Goal: Information Seeking & Learning: Learn about a topic

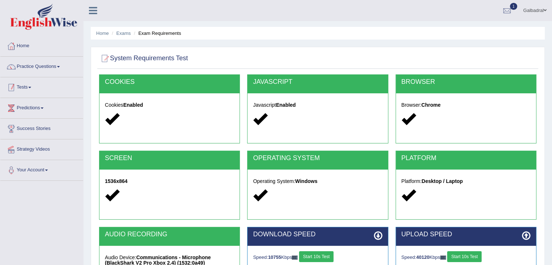
click at [24, 88] on link "Tests" at bounding box center [41, 86] width 83 height 18
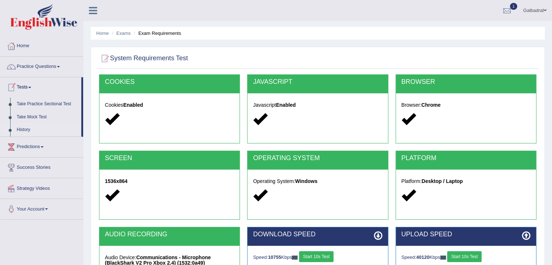
click at [26, 130] on link "History" at bounding box center [47, 129] width 68 height 13
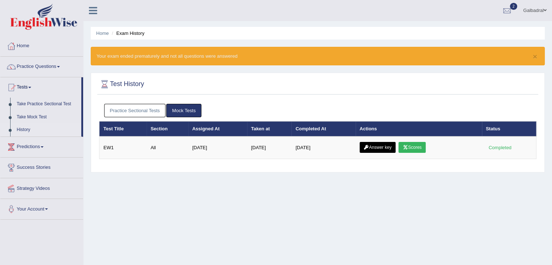
click at [22, 128] on link "History" at bounding box center [47, 129] width 68 height 13
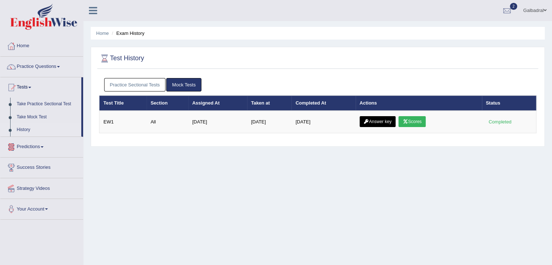
click at [128, 84] on link "Practice Sectional Tests" at bounding box center [135, 84] width 62 height 13
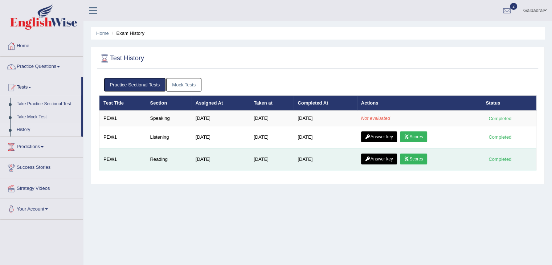
click at [421, 159] on link "Scores" at bounding box center [413, 159] width 27 height 11
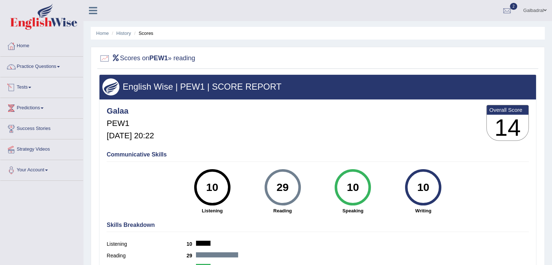
click at [31, 87] on span at bounding box center [29, 87] width 3 height 1
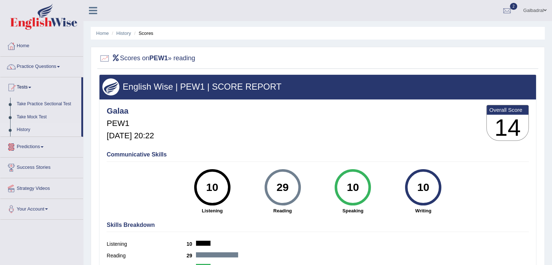
click at [24, 129] on link "History" at bounding box center [47, 129] width 68 height 13
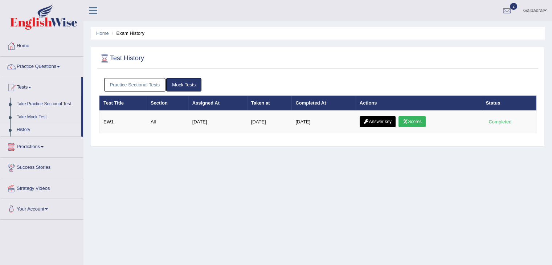
click at [33, 147] on link "Predictions" at bounding box center [41, 146] width 83 height 18
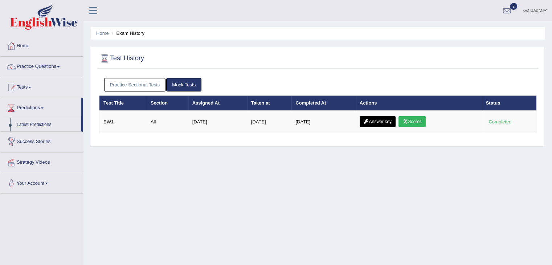
click at [35, 125] on link "Latest Predictions" at bounding box center [47, 124] width 68 height 13
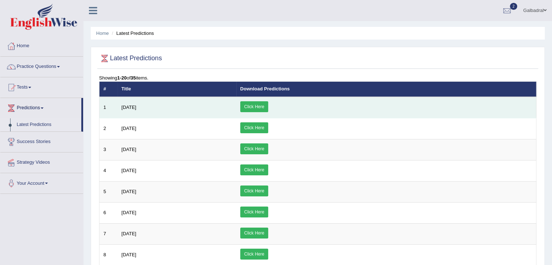
click at [268, 102] on link "Click Here" at bounding box center [254, 106] width 28 height 11
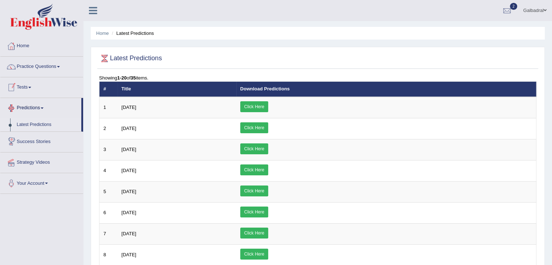
click at [38, 144] on link "Success Stories" at bounding box center [41, 141] width 83 height 18
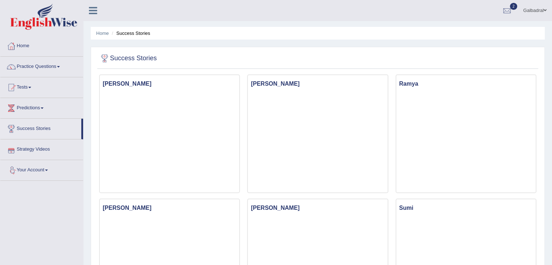
click at [38, 150] on link "Strategy Videos" at bounding box center [41, 148] width 83 height 18
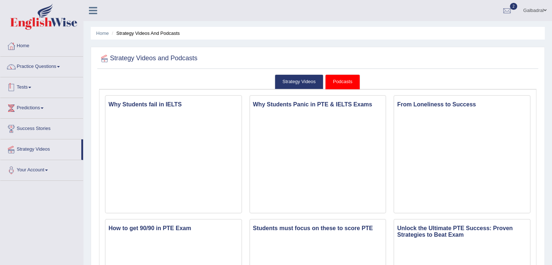
click at [23, 86] on link "Tests" at bounding box center [41, 86] width 83 height 18
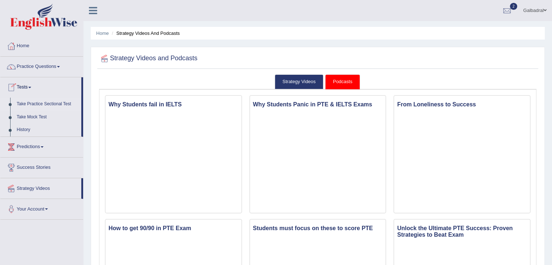
click at [42, 106] on link "Take Practice Sectional Test" at bounding box center [47, 104] width 68 height 13
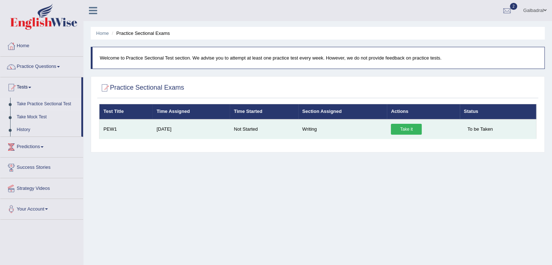
click at [408, 131] on link "Take it" at bounding box center [406, 129] width 31 height 11
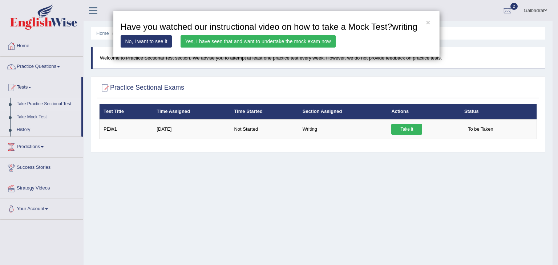
click at [238, 43] on link "Yes, I have seen that and want to undertake the mock exam now" at bounding box center [257, 41] width 155 height 12
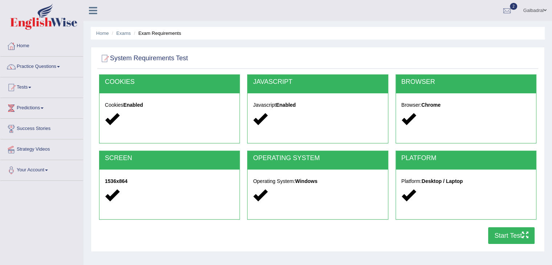
click at [498, 226] on div "PLATFORM Platform: Desktop / Laptop" at bounding box center [466, 189] width 148 height 76
click at [512, 239] on button "Start Test" at bounding box center [511, 235] width 46 height 17
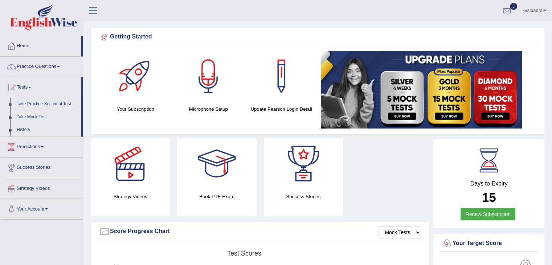
click at [24, 131] on link "History" at bounding box center [47, 129] width 68 height 13
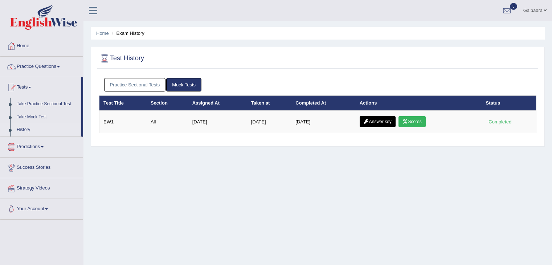
click at [141, 84] on link "Practice Sectional Tests" at bounding box center [135, 84] width 62 height 13
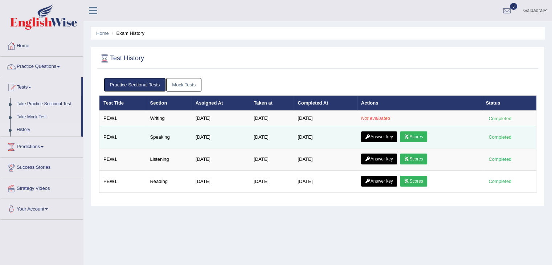
click at [418, 135] on link "Scores" at bounding box center [413, 136] width 27 height 11
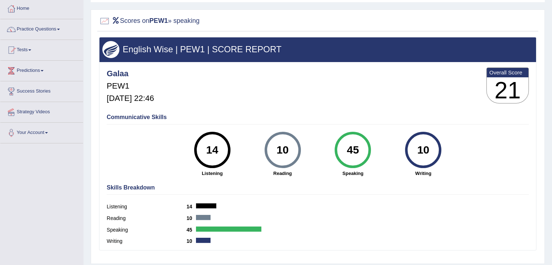
scroll to position [36, 0]
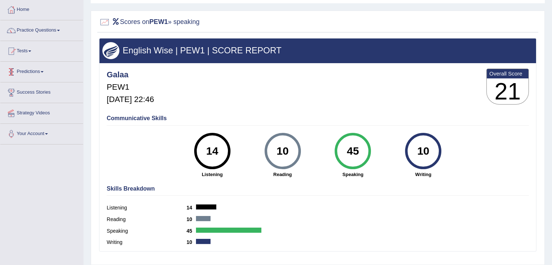
click at [21, 47] on link "Tests" at bounding box center [41, 50] width 83 height 18
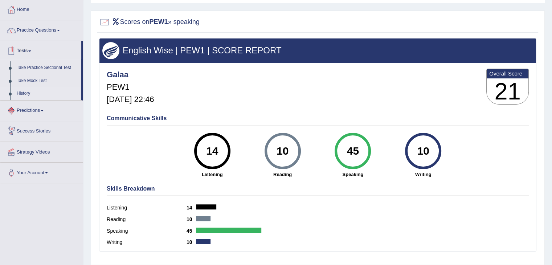
click at [20, 94] on link "History" at bounding box center [47, 93] width 68 height 13
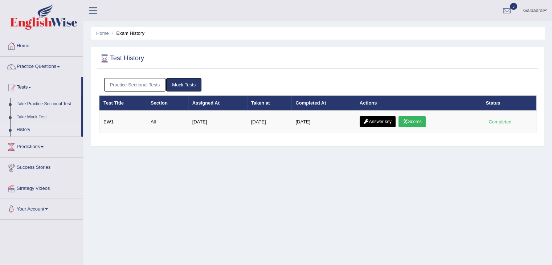
click at [135, 81] on link "Practice Sectional Tests" at bounding box center [135, 84] width 62 height 13
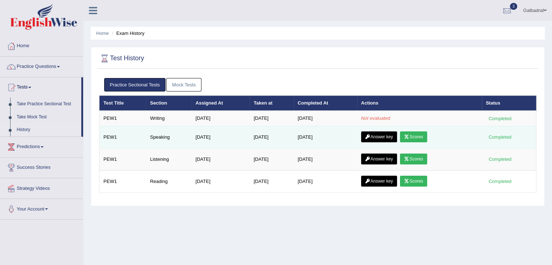
click at [383, 135] on link "Answer key" at bounding box center [379, 136] width 36 height 11
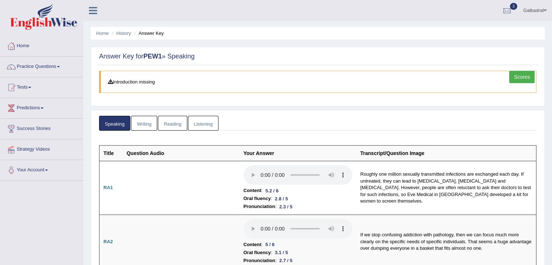
click at [529, 76] on link "Scores" at bounding box center [521, 77] width 25 height 12
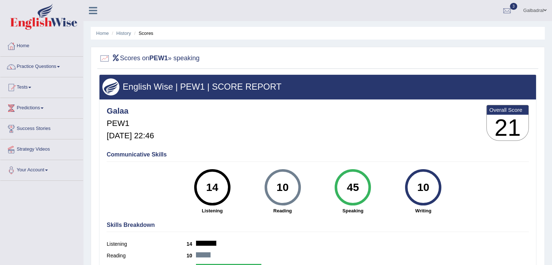
drag, startPoint x: 352, startPoint y: 187, endPoint x: 367, endPoint y: 187, distance: 14.9
click at [367, 187] on div "45" at bounding box center [353, 187] width 36 height 36
click at [365, 187] on div "45" at bounding box center [353, 187] width 26 height 30
click at [28, 86] on link "Tests" at bounding box center [41, 86] width 83 height 18
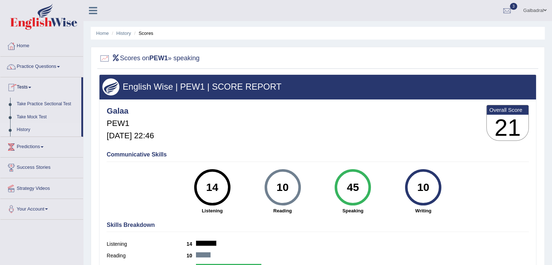
click at [25, 128] on link "History" at bounding box center [47, 129] width 68 height 13
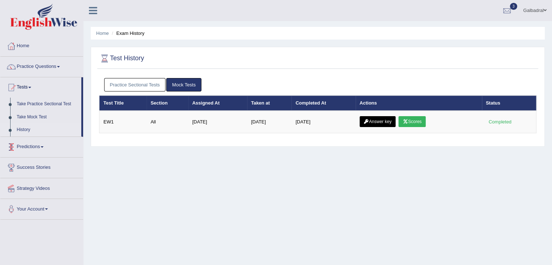
click at [134, 82] on link "Practice Sectional Tests" at bounding box center [135, 84] width 62 height 13
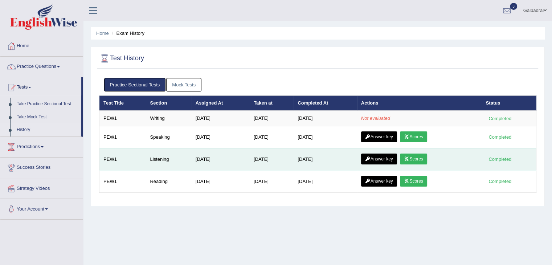
click at [421, 156] on link "Scores" at bounding box center [413, 159] width 27 height 11
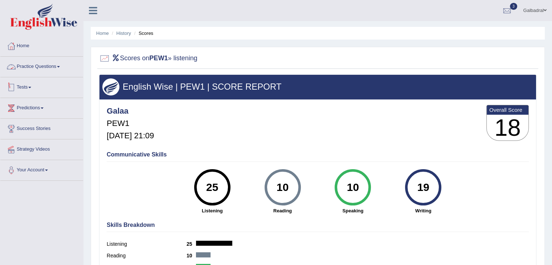
click at [30, 86] on link "Tests" at bounding box center [41, 86] width 83 height 18
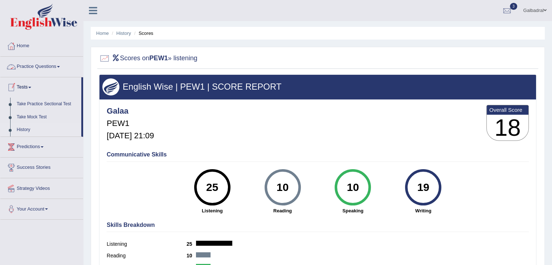
click at [28, 127] on link "History" at bounding box center [47, 129] width 68 height 13
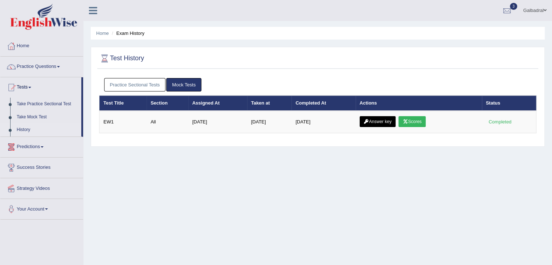
click at [141, 87] on link "Practice Sectional Tests" at bounding box center [135, 84] width 62 height 13
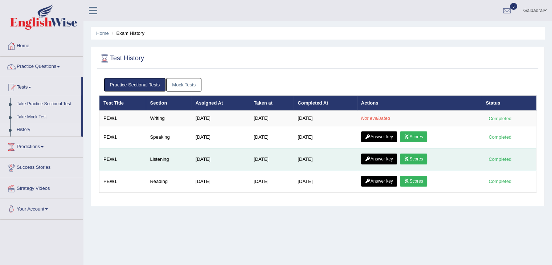
click at [379, 157] on link "Answer key" at bounding box center [379, 159] width 36 height 11
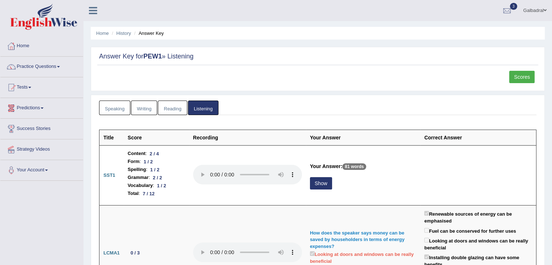
click at [521, 73] on link "Scores" at bounding box center [521, 77] width 25 height 12
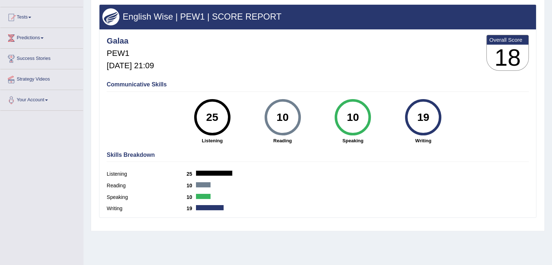
scroll to position [73, 0]
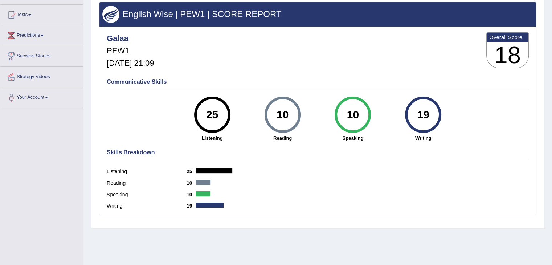
click at [323, 71] on div "Galaa PEW1 Aug 22, 2025, 21:09 Overall Score 18" at bounding box center [318, 51] width 426 height 43
click at [30, 15] on link "Tests" at bounding box center [41, 14] width 83 height 18
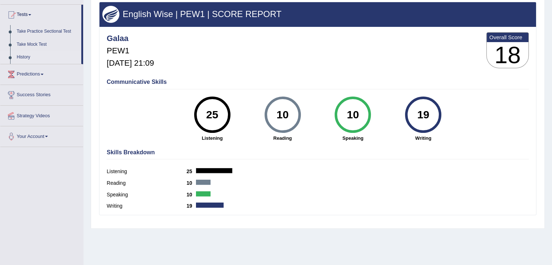
click at [23, 57] on link "History" at bounding box center [47, 57] width 68 height 13
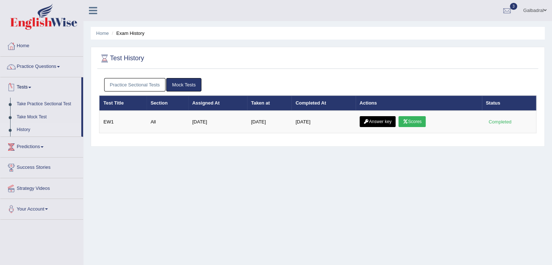
click at [138, 83] on link "Practice Sectional Tests" at bounding box center [135, 84] width 62 height 13
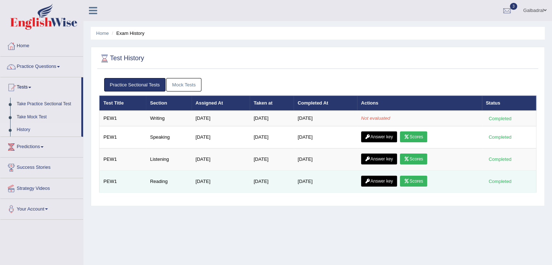
click at [415, 179] on link "Scores" at bounding box center [413, 181] width 27 height 11
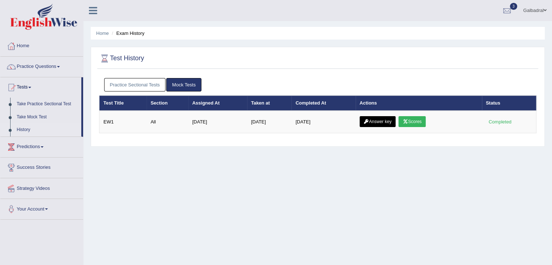
click at [150, 82] on link "Practice Sectional Tests" at bounding box center [135, 84] width 62 height 13
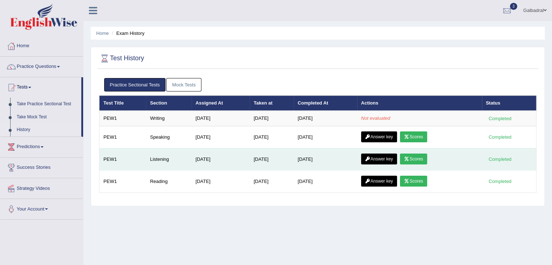
click at [417, 156] on link "Scores" at bounding box center [413, 159] width 27 height 11
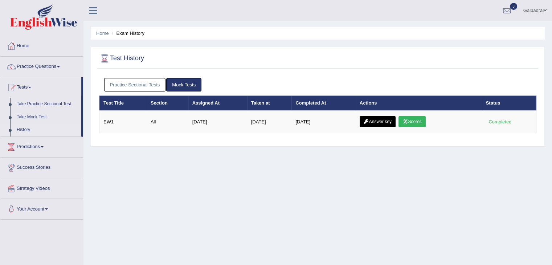
click at [146, 85] on link "Practice Sectional Tests" at bounding box center [135, 84] width 62 height 13
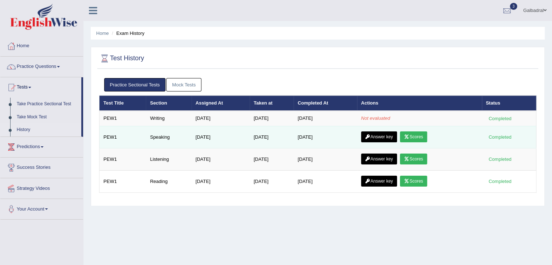
click at [415, 135] on link "Scores" at bounding box center [413, 136] width 27 height 11
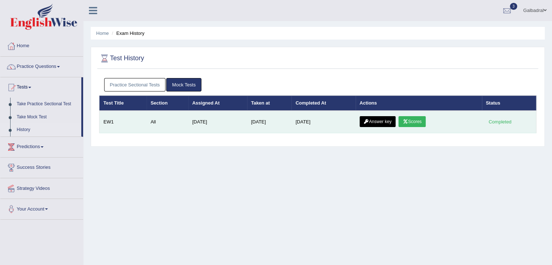
click at [418, 119] on link "Scores" at bounding box center [412, 121] width 27 height 11
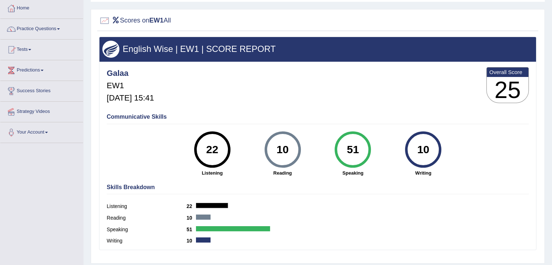
scroll to position [36, 0]
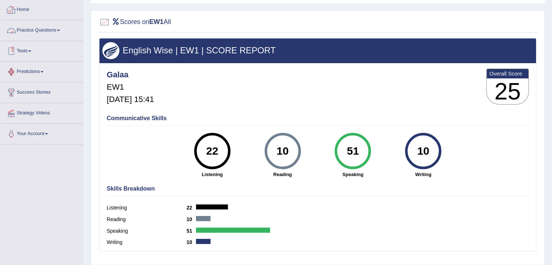
click at [29, 53] on link "Tests" at bounding box center [41, 50] width 83 height 18
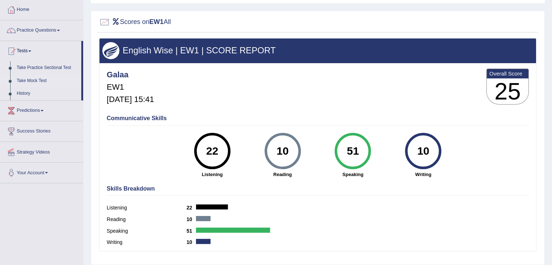
click at [35, 82] on link "Take Mock Test" at bounding box center [47, 80] width 68 height 13
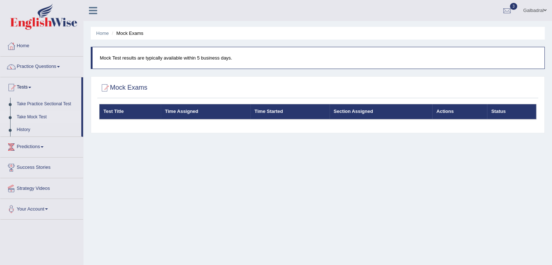
click at [144, 58] on p "Mock Test results are typically available within 5 business days." at bounding box center [318, 57] width 437 height 7
click at [123, 125] on div "Test Title Time Assigned Time Started Section Assigned Actions Status" at bounding box center [317, 116] width 441 height 25
click at [505, 7] on div at bounding box center [507, 10] width 11 height 11
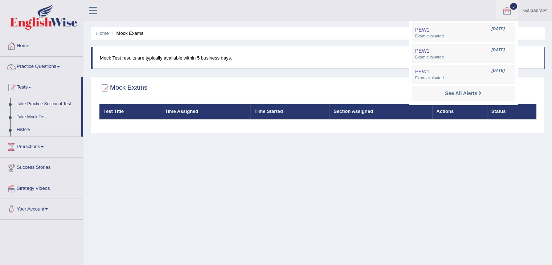
click at [333, 67] on blockquote "Mock Test results are typically available within 5 business days." at bounding box center [318, 58] width 454 height 22
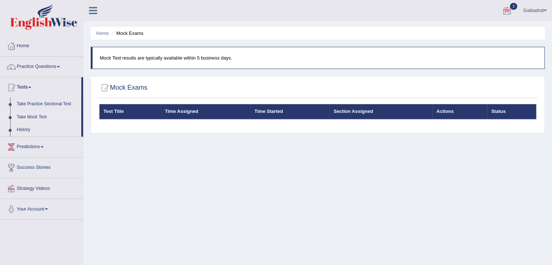
click at [187, 123] on div "Test Title Time Assigned Time Started Section Assigned Actions Status" at bounding box center [317, 116] width 441 height 25
click at [46, 67] on link "Practice Questions" at bounding box center [41, 66] width 83 height 18
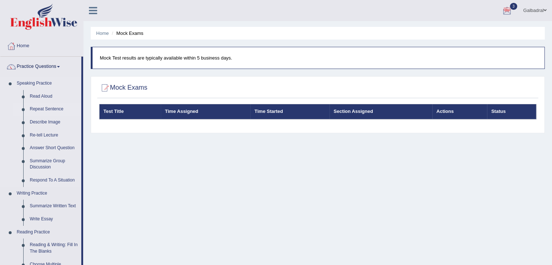
click at [48, 109] on link "Repeat Sentence" at bounding box center [53, 109] width 55 height 13
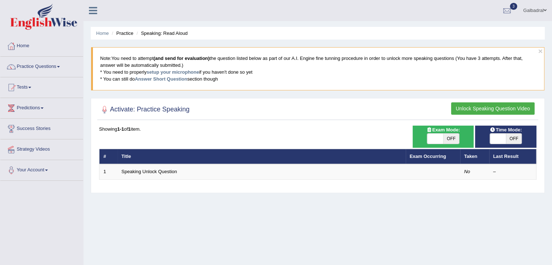
click at [496, 109] on button "Unlock Speaking Question Video" at bounding box center [492, 108] width 83 height 12
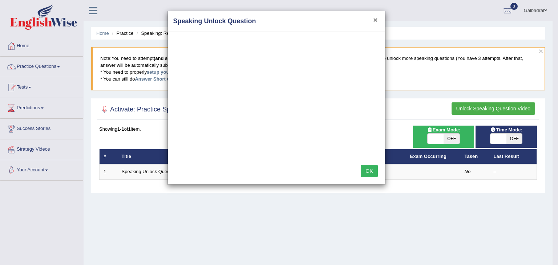
click at [374, 20] on button "×" at bounding box center [375, 20] width 4 height 8
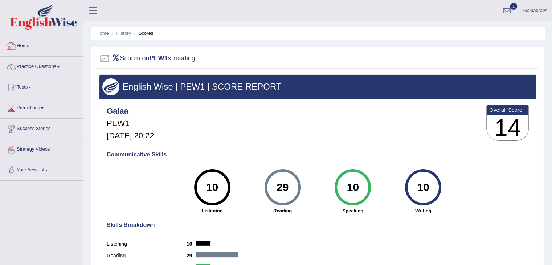
click at [34, 42] on link "Home" at bounding box center [41, 45] width 83 height 18
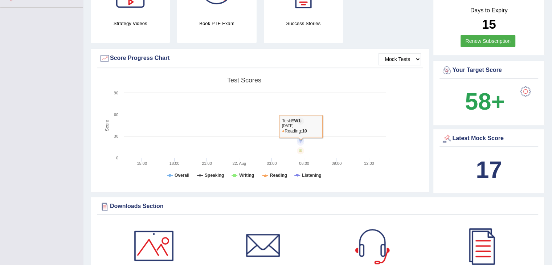
scroll to position [182, 0]
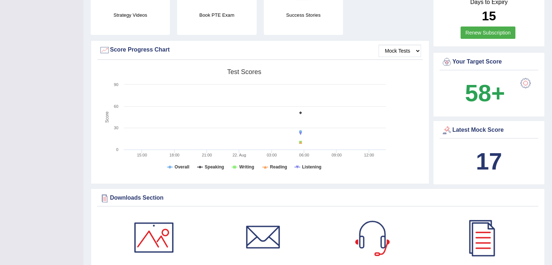
drag, startPoint x: 491, startPoint y: 160, endPoint x: 500, endPoint y: 162, distance: 8.8
click at [500, 162] on b "17" at bounding box center [489, 161] width 26 height 26
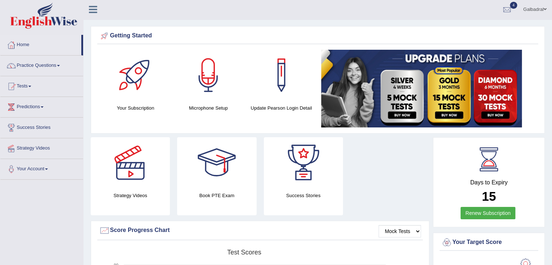
scroll to position [0, 0]
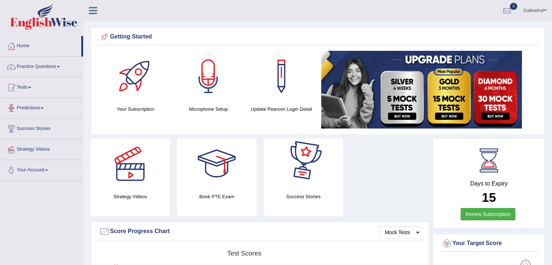
click at [29, 91] on link "Tests" at bounding box center [41, 86] width 83 height 18
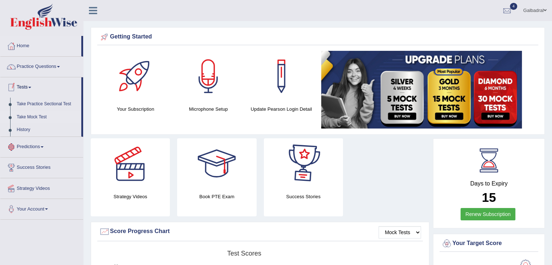
click at [33, 117] on link "Take Mock Test" at bounding box center [47, 117] width 68 height 13
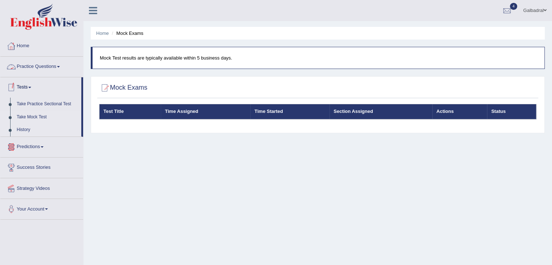
click at [20, 131] on link "History" at bounding box center [47, 129] width 68 height 13
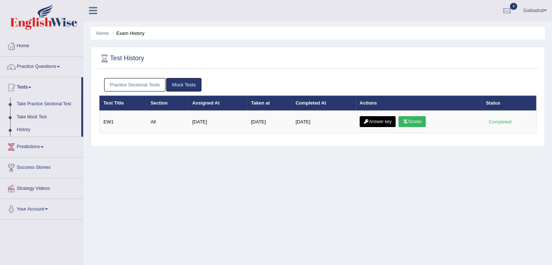
click at [131, 77] on div "Practice Sectional Tests Mock Tests" at bounding box center [317, 84] width 437 height 21
click at [130, 80] on link "Practice Sectional Tests" at bounding box center [135, 84] width 62 height 13
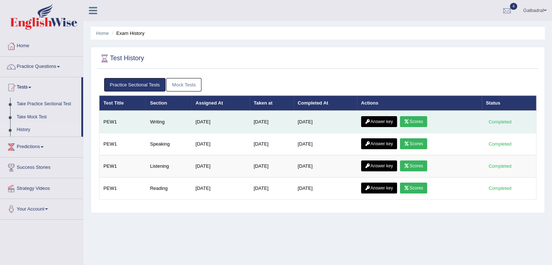
click at [418, 122] on link "Scores" at bounding box center [413, 121] width 27 height 11
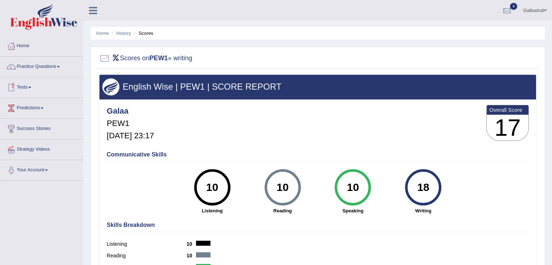
click at [29, 86] on link "Tests" at bounding box center [41, 86] width 83 height 18
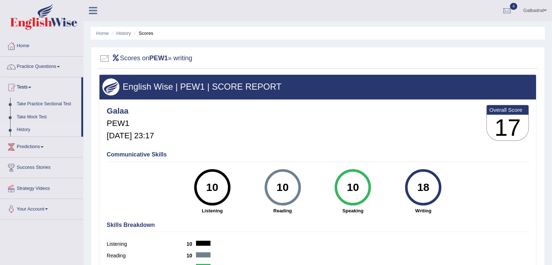
click at [25, 130] on link "History" at bounding box center [47, 129] width 68 height 13
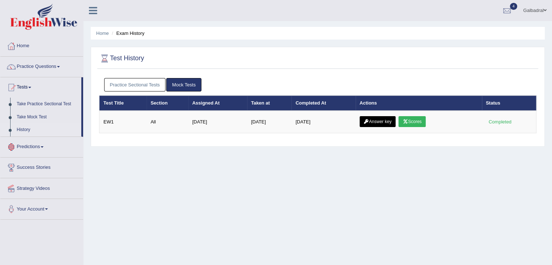
click at [126, 83] on link "Practice Sectional Tests" at bounding box center [135, 84] width 62 height 13
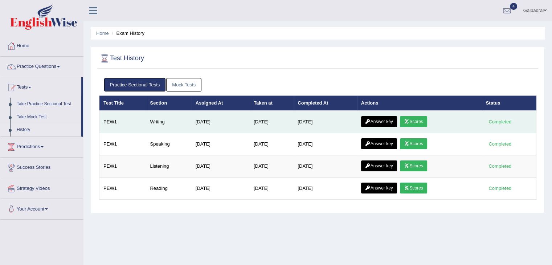
click at [380, 119] on link "Answer key" at bounding box center [379, 121] width 36 height 11
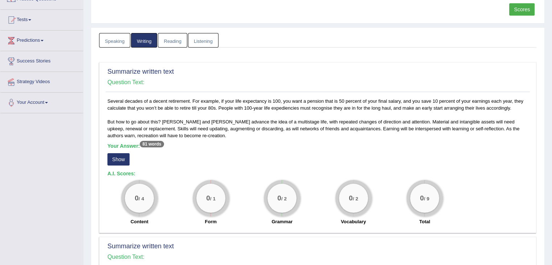
scroll to position [73, 0]
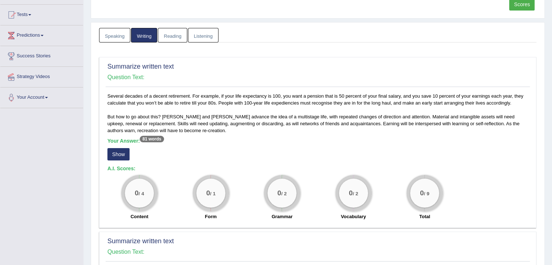
click at [123, 150] on button "Show" at bounding box center [118, 154] width 22 height 12
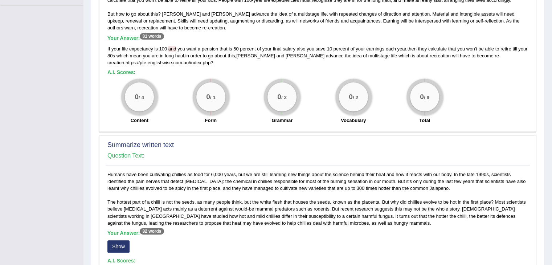
scroll to position [254, 0]
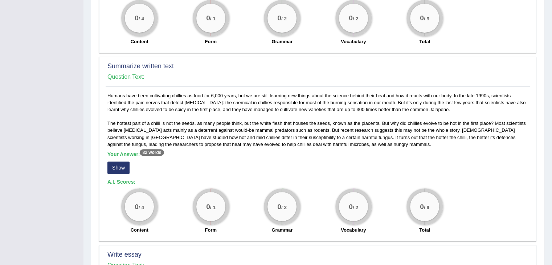
click at [127, 164] on button "Show" at bounding box center [118, 168] width 22 height 12
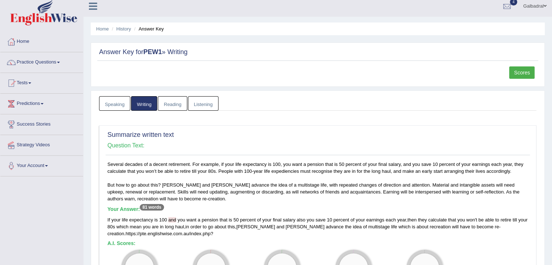
scroll to position [0, 0]
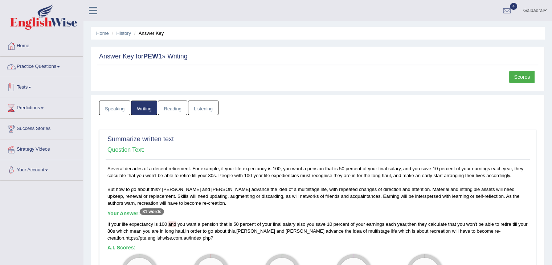
click at [51, 68] on link "Practice Questions" at bounding box center [41, 66] width 83 height 18
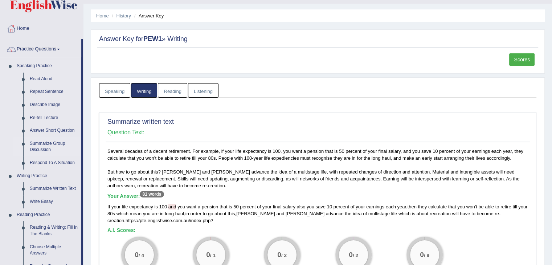
scroll to position [109, 0]
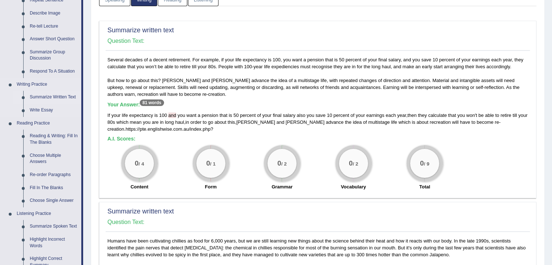
click at [49, 98] on link "Summarize Written Text" at bounding box center [53, 97] width 55 height 13
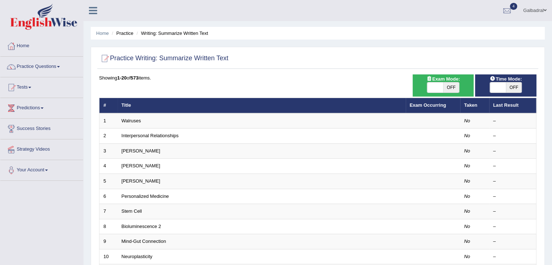
click at [448, 86] on span "OFF" at bounding box center [451, 87] width 16 height 10
checkbox input "true"
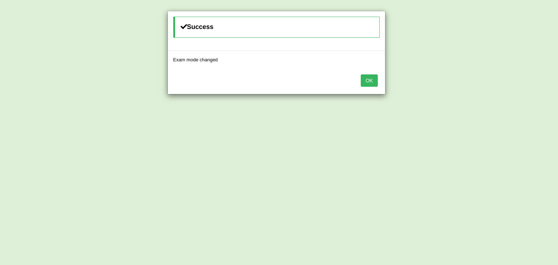
click at [371, 82] on button "OK" at bounding box center [368, 80] width 17 height 12
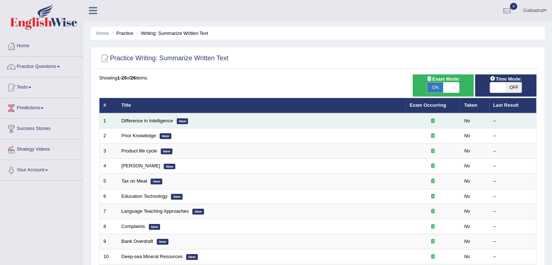
click at [220, 119] on td "Difference in Intelligence New" at bounding box center [262, 120] width 288 height 15
click at [162, 121] on link "Difference in Intelligence" at bounding box center [148, 120] width 52 height 5
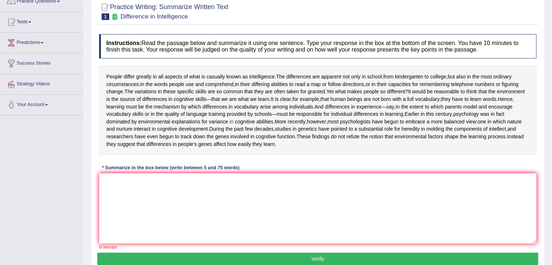
scroll to position [36, 0]
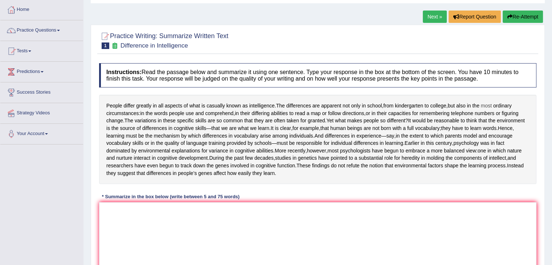
click at [486, 105] on span "most" at bounding box center [486, 106] width 11 height 8
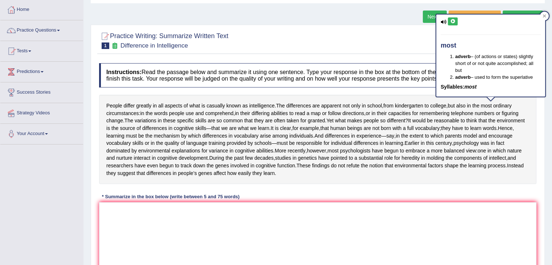
click at [513, 122] on div "People differ greatly in all aspects of what is casually known as intelligence …" at bounding box center [317, 139] width 437 height 89
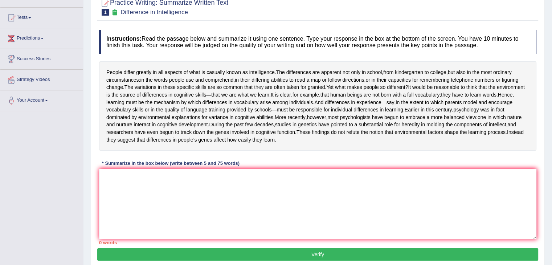
scroll to position [73, 0]
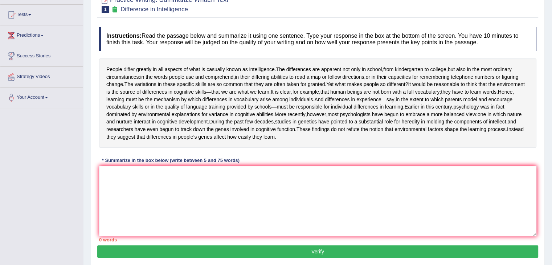
drag, startPoint x: 105, startPoint y: 69, endPoint x: 126, endPoint y: 70, distance: 21.8
click at [127, 70] on div "People differ greatly in all aspects of what is casually known as intelligence …" at bounding box center [317, 102] width 437 height 89
click at [107, 69] on span "People" at bounding box center [114, 70] width 16 height 8
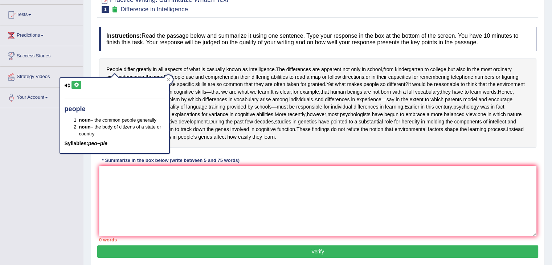
click at [129, 61] on div "People differ greatly in all aspects of what is casually known as intelligence …" at bounding box center [317, 102] width 437 height 89
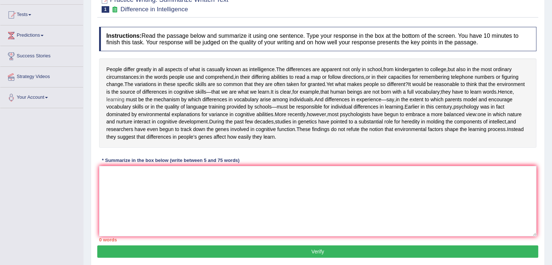
drag, startPoint x: 107, startPoint y: 69, endPoint x: 228, endPoint y: 106, distance: 126.4
click at [232, 78] on div "People differ greatly in all aspects of what is casually known as intelligence …" at bounding box center [317, 102] width 437 height 89
click at [147, 208] on textarea at bounding box center [317, 201] width 437 height 70
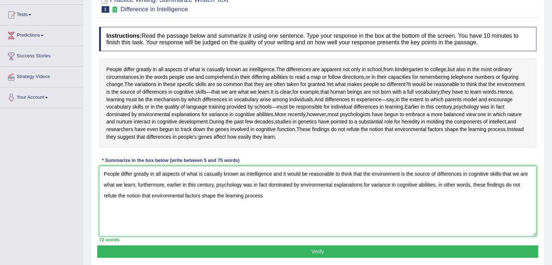
click at [193, 236] on textarea "People differ greatly in all aspects of what is casually known as intelligence …" at bounding box center [317, 201] width 437 height 70
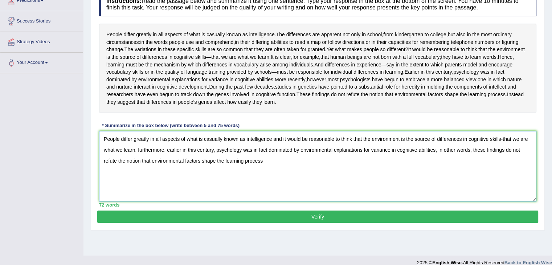
scroll to position [109, 0]
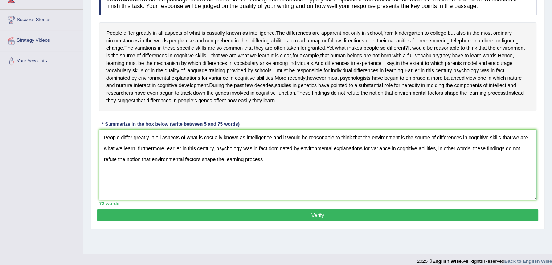
type textarea "People differ greatly in all aspects of what is casually known as intelligence …"
click at [327, 221] on button "Verify" at bounding box center [317, 215] width 441 height 12
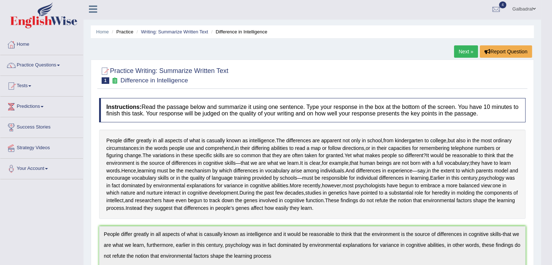
scroll to position [0, 0]
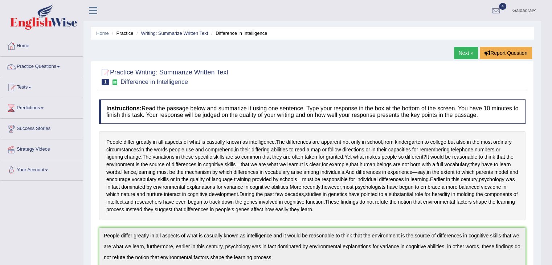
click at [465, 50] on link "Next »" at bounding box center [466, 53] width 24 height 12
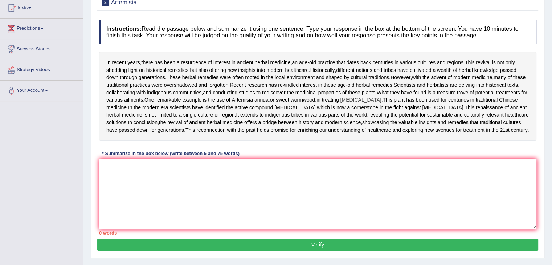
scroll to position [73, 0]
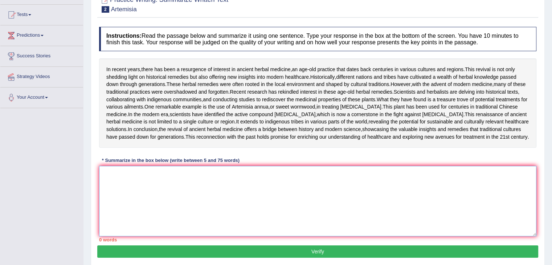
click at [158, 236] on textarea at bounding box center [317, 201] width 437 height 70
paste textarea ""The recent revival of ancient herbal medicine highlights the collaboration of …"
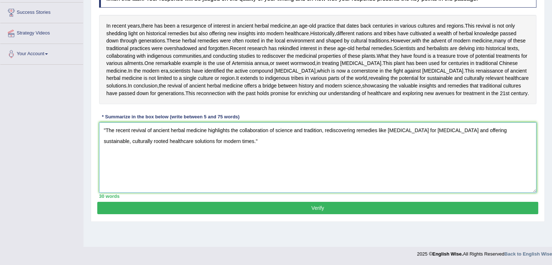
scroll to position [145, 0]
click at [106, 153] on textarea ""The recent revival of ancient herbal medicine highlights the collaboration of …" at bounding box center [317, 157] width 437 height 70
type textarea "The recent revival of ancient herbal medicine highlights the collaboration of s…"
click at [331, 214] on button "Verify" at bounding box center [317, 208] width 441 height 12
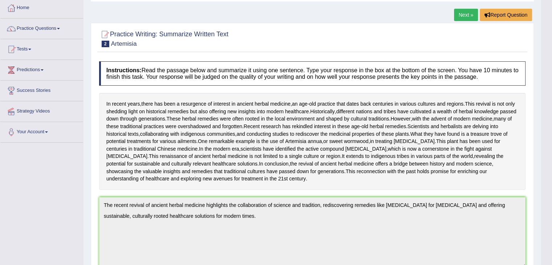
scroll to position [0, 0]
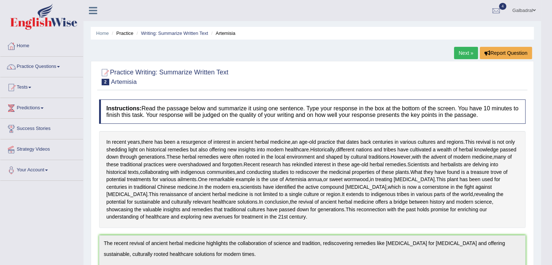
click at [462, 53] on link "Next »" at bounding box center [466, 53] width 24 height 12
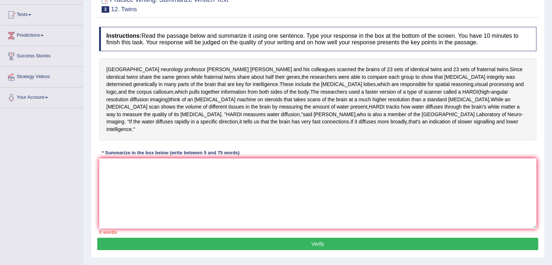
scroll to position [73, 0]
click at [155, 182] on textarea at bounding box center [317, 193] width 437 height 70
click at [156, 175] on textarea at bounding box center [317, 193] width 437 height 70
paste textarea ""UCLA researchers using advanced HARDI brain scans on twins found that [MEDICAL…"
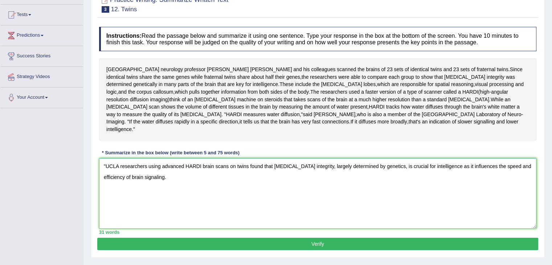
click at [105, 158] on textarea ""UCLA researchers using advanced HARDI brain scans on twins found that [MEDICAL…" at bounding box center [317, 193] width 437 height 70
type textarea "UCLA researchers using advanced HARDI brain scans on twins found that [MEDICAL_…"
click at [294, 238] on button "Verify" at bounding box center [317, 244] width 441 height 12
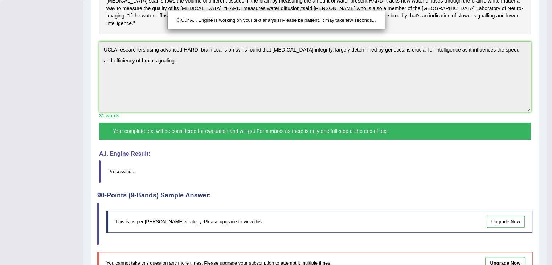
scroll to position [182, 0]
